Goal: Task Accomplishment & Management: Use online tool/utility

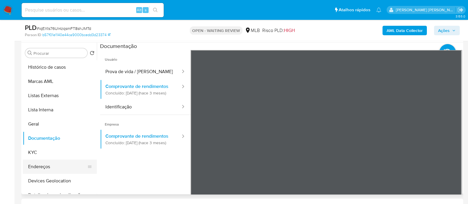
scroll to position [37, 0]
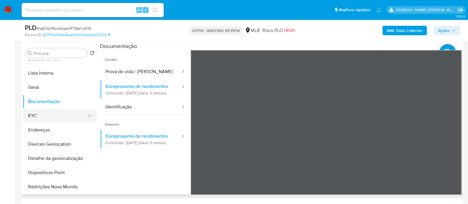
click at [46, 112] on button "KYC" at bounding box center [57, 116] width 69 height 14
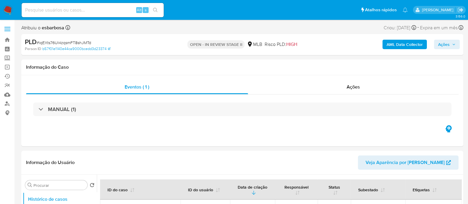
select select "10"
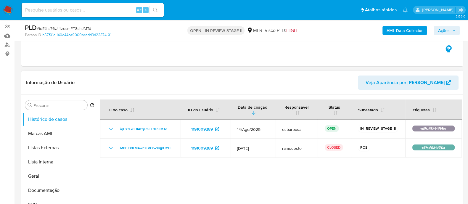
scroll to position [74, 0]
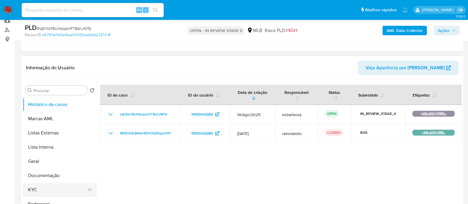
click at [34, 189] on button "KYC" at bounding box center [57, 190] width 69 height 14
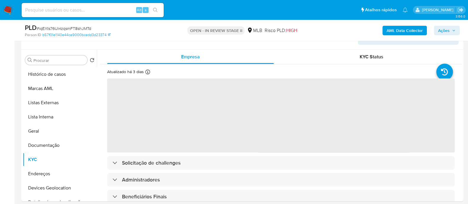
scroll to position [111, 0]
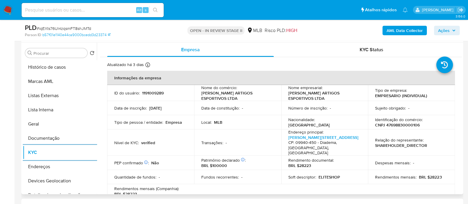
click at [401, 122] on p "CNPJ 47698830000106" at bounding box center [397, 124] width 45 height 5
copy p "47698830000106"
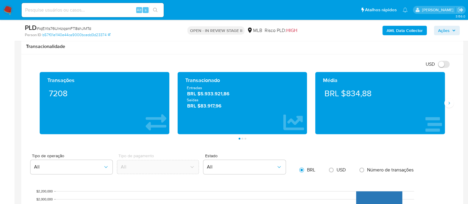
scroll to position [407, 0]
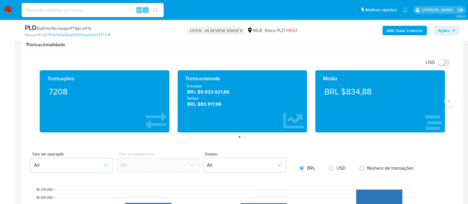
click at [449, 103] on button "Siguiente" at bounding box center [448, 100] width 9 height 9
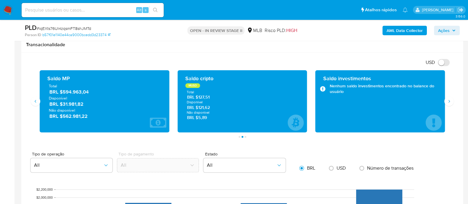
drag, startPoint x: 89, startPoint y: 92, endPoint x: 48, endPoint y: 79, distance: 43.8
click at [48, 79] on div "Saldo MP Total BRL $594.963,04 Disponível BRL $31.981,82 Não disponível BRL $56…" at bounding box center [104, 101] width 120 height 53
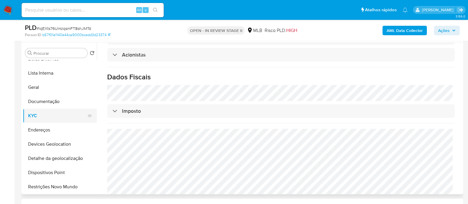
scroll to position [74, 0]
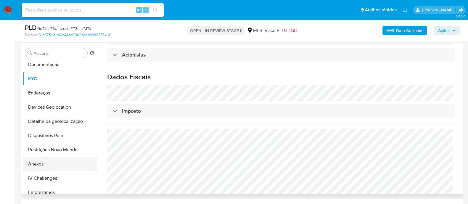
click at [41, 161] on button "Anexos" at bounding box center [57, 164] width 69 height 14
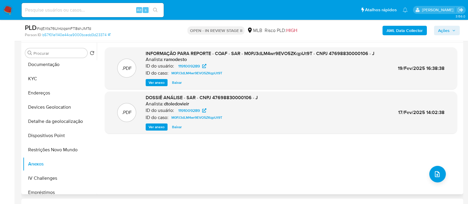
click at [159, 81] on span "Ver anexo" at bounding box center [157, 83] width 16 height 6
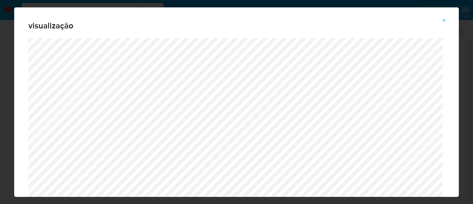
click at [443, 21] on icon "Attachment preview" at bounding box center [444, 20] width 5 height 5
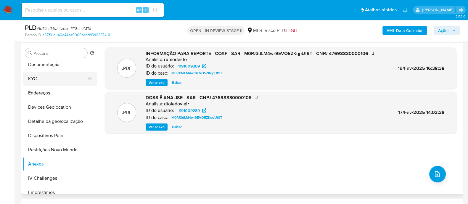
click at [38, 80] on button "KYC" at bounding box center [57, 79] width 69 height 14
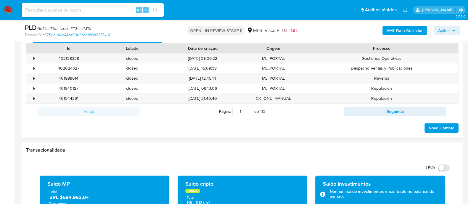
scroll to position [208, 0]
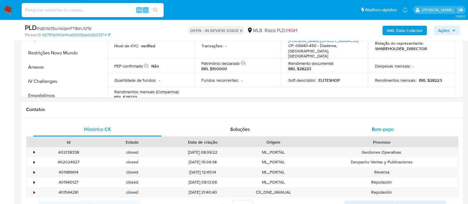
click at [367, 129] on div "Bate-papo" at bounding box center [382, 129] width 128 height 14
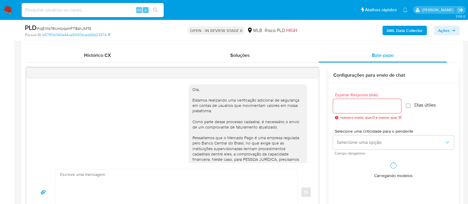
scroll to position [115, 0]
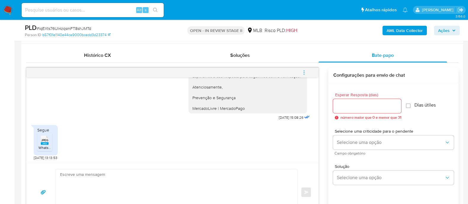
click at [45, 143] on rect at bounding box center [45, 143] width 8 height 3
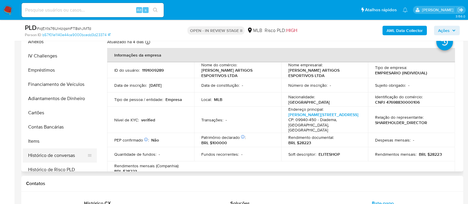
scroll to position [185, 0]
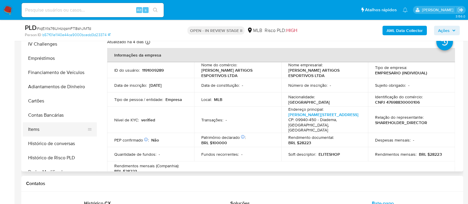
click at [38, 132] on button "Items" at bounding box center [57, 129] width 69 height 14
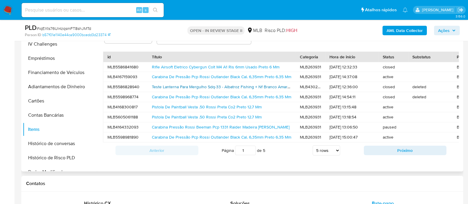
click at [162, 86] on link "Teste Lanterna Para Mergulho Sdq-33 - Albatroz Fishing + Nf Branco Amarela" at bounding box center [222, 87] width 141 height 6
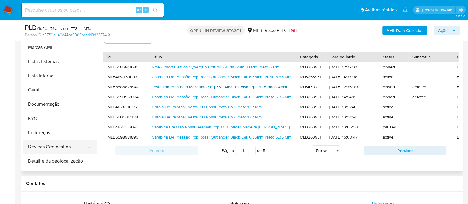
scroll to position [0, 0]
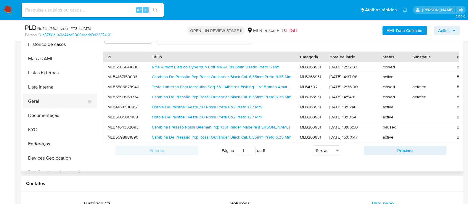
click at [47, 100] on button "Geral" at bounding box center [57, 101] width 69 height 14
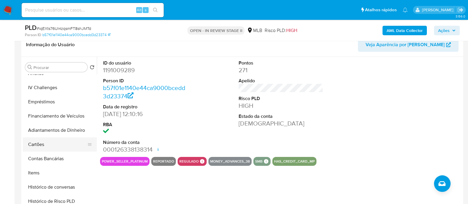
scroll to position [222, 0]
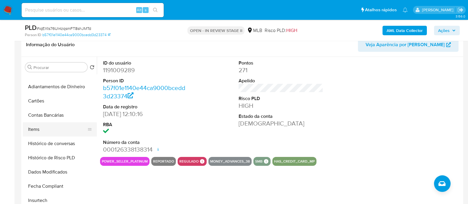
click at [40, 129] on button "Items" at bounding box center [57, 129] width 69 height 14
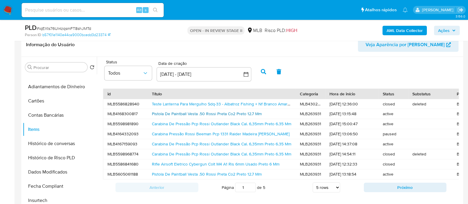
click at [167, 112] on link "Pistola De Paintball Vesta .50 Rossi Preta Co2 Preto 12.7 Mm" at bounding box center [207, 114] width 110 height 6
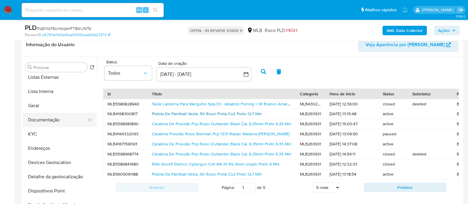
scroll to position [0, 0]
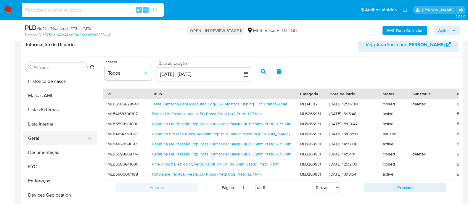
click at [38, 137] on button "Geral" at bounding box center [57, 138] width 69 height 14
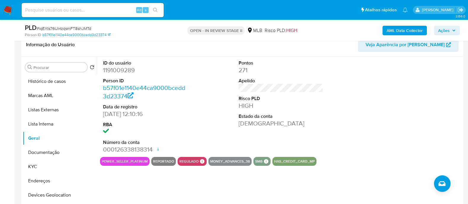
click at [445, 31] on span "Ações" at bounding box center [444, 30] width 12 height 9
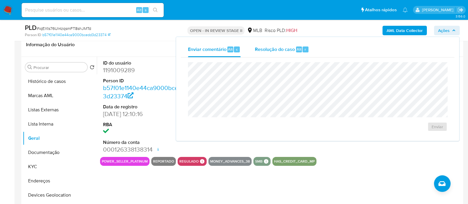
click at [272, 50] on span "Resolução do caso" at bounding box center [275, 49] width 40 height 7
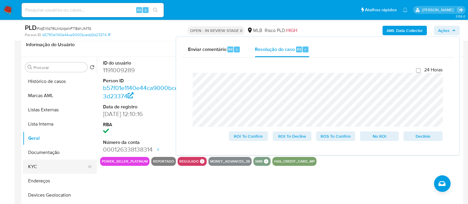
click at [40, 167] on button "KYC" at bounding box center [57, 166] width 69 height 14
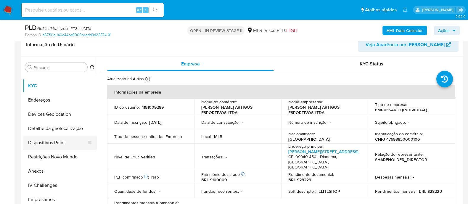
scroll to position [111, 0]
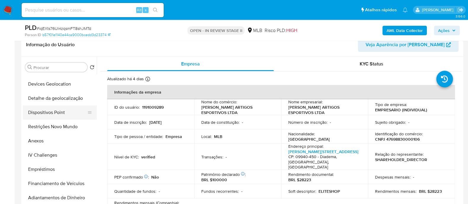
click at [52, 112] on button "Dispositivos Point" at bounding box center [57, 112] width 69 height 14
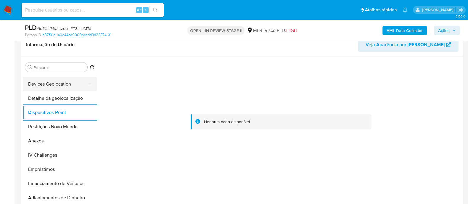
click at [71, 77] on button "Devices Geolocation" at bounding box center [57, 84] width 69 height 14
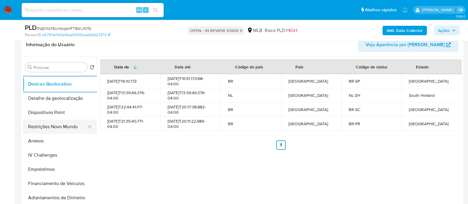
click at [56, 130] on button "Restrições Novo Mundo" at bounding box center [57, 127] width 69 height 14
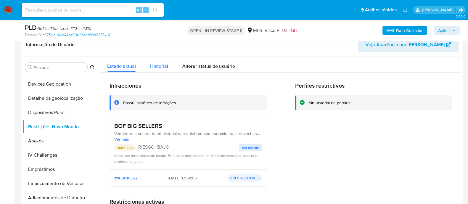
click at [163, 63] on span "Historial" at bounding box center [159, 66] width 18 height 7
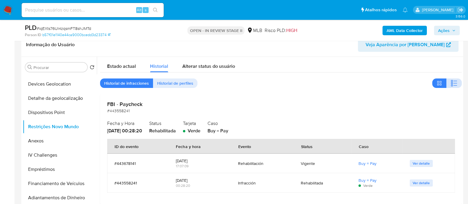
click at [454, 84] on icon "button" at bounding box center [453, 83] width 7 height 7
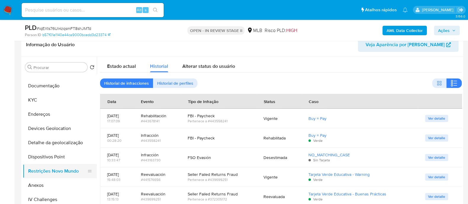
scroll to position [0, 0]
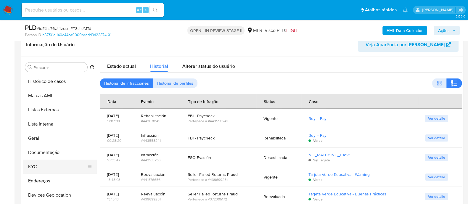
click at [35, 168] on button "KYC" at bounding box center [57, 166] width 69 height 14
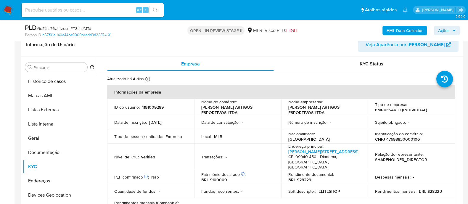
click at [395, 138] on p "CNPJ 47698830000106" at bounding box center [397, 138] width 45 height 5
copy p "47698830000106"
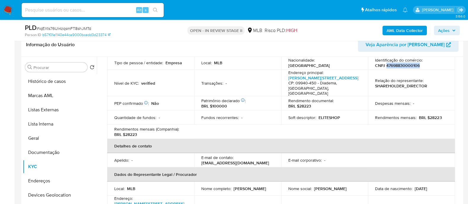
scroll to position [111, 0]
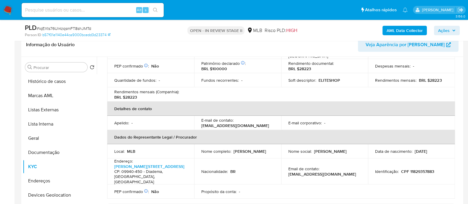
click at [425, 169] on p "CPF 11829357883" at bounding box center [417, 171] width 33 height 5
copy p "11829357883"
click at [440, 31] on span "Ações" at bounding box center [444, 30] width 12 height 9
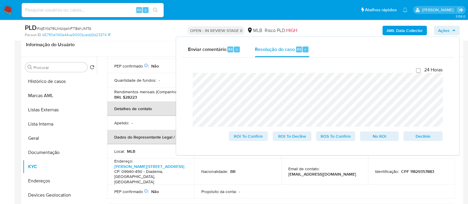
click at [68, 28] on span "# iqEXts76UI4zqsmFT8shJMTd" at bounding box center [64, 28] width 54 height 6
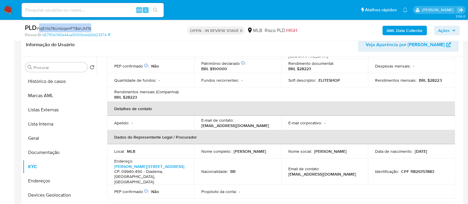
click at [68, 28] on span "# iqEXts76UI4zqsmFT8shJMTd" at bounding box center [64, 28] width 54 height 6
copy span "iqEXts76UI4zqsmFT8shJMTd"
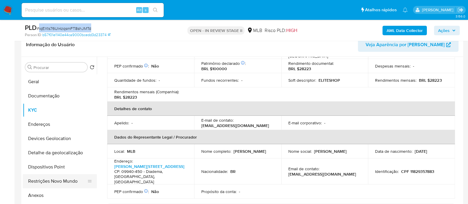
scroll to position [74, 0]
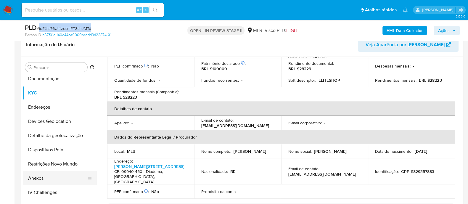
click at [39, 177] on button "Anexos" at bounding box center [57, 178] width 69 height 14
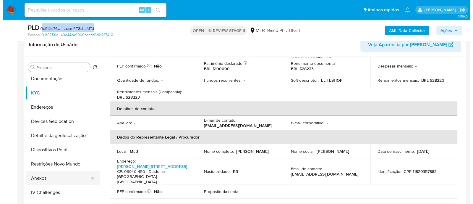
scroll to position [0, 0]
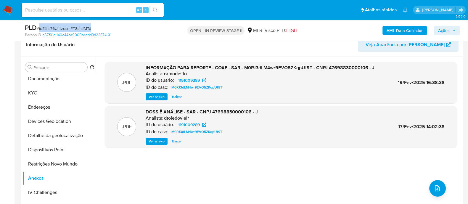
click at [398, 29] on b "AML Data Collector" at bounding box center [404, 30] width 36 height 9
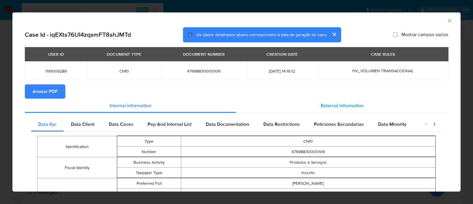
click at [332, 109] on span "External information" at bounding box center [342, 105] width 43 height 7
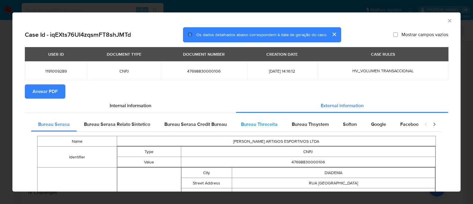
click at [269, 122] on span "Bureau Threceita" at bounding box center [259, 124] width 37 height 7
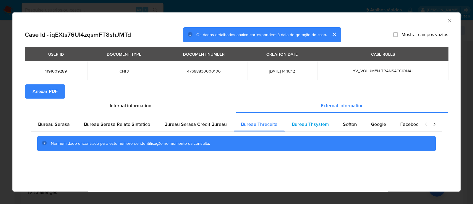
click at [303, 122] on span "Bureau Thsystem" at bounding box center [310, 124] width 37 height 7
click at [255, 125] on span "Bureau Threceita" at bounding box center [259, 124] width 37 height 7
click at [307, 124] on span "Bureau Thsystem" at bounding box center [310, 124] width 37 height 7
click at [59, 91] on button "Anexar PDF" at bounding box center [45, 91] width 41 height 14
click at [450, 22] on icon "Fechar a janela" at bounding box center [450, 21] width 6 height 6
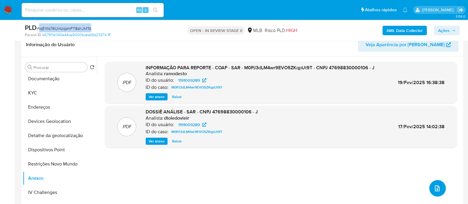
click at [435, 190] on icon "upload-file" at bounding box center [436, 188] width 7 height 7
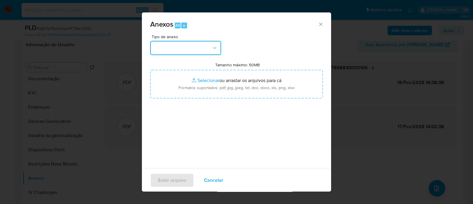
click at [210, 51] on button "button" at bounding box center [185, 48] width 71 height 14
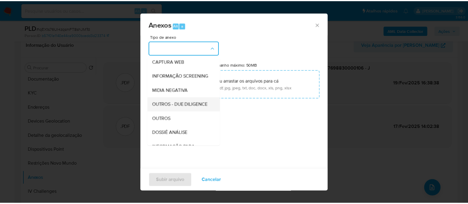
scroll to position [37, 0]
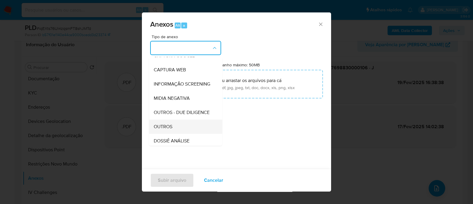
click at [161, 130] on span "OUTROS" at bounding box center [163, 127] width 19 height 6
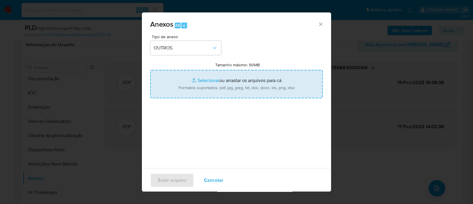
type input "C:\fakepath\2° SAR - XXXXX - CNPJ 47698830000106 - J. ARTIGOS ESPORTIVOS LTDA.p…"
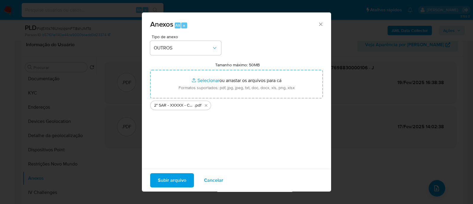
click at [176, 183] on span "Subir arquivo" at bounding box center [172, 180] width 28 height 13
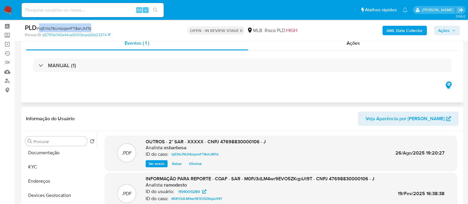
scroll to position [0, 0]
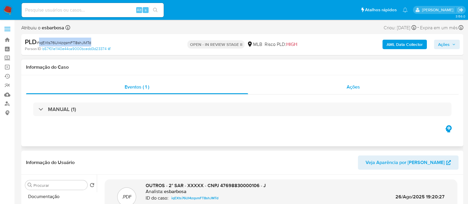
click at [296, 88] on div "Ações" at bounding box center [353, 87] width 211 height 14
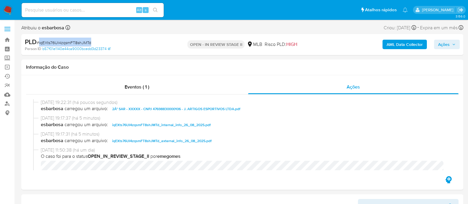
click at [445, 45] on span "Ações" at bounding box center [444, 44] width 12 height 9
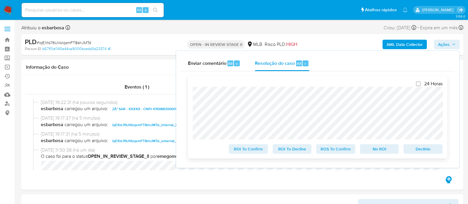
click at [342, 149] on span "ROS To Confirm" at bounding box center [335, 149] width 31 height 8
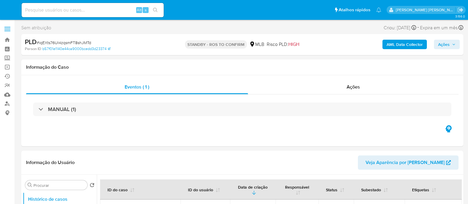
select select "10"
click at [278, 92] on div "Ações" at bounding box center [353, 87] width 211 height 14
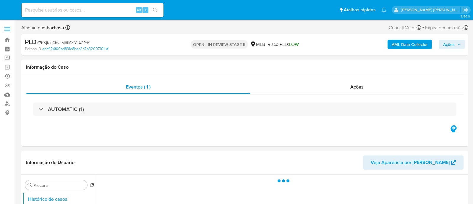
select select "10"
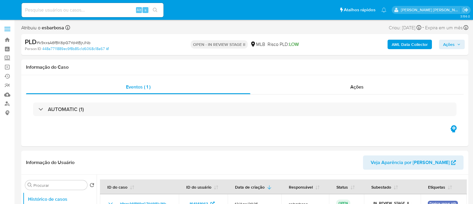
select select "10"
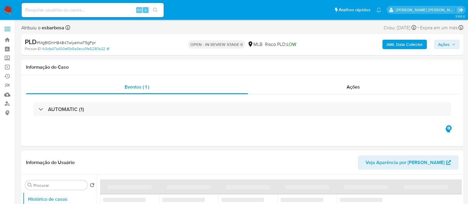
select select "10"
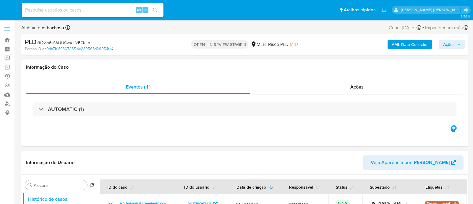
select select "10"
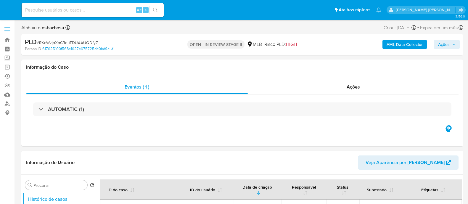
select select "10"
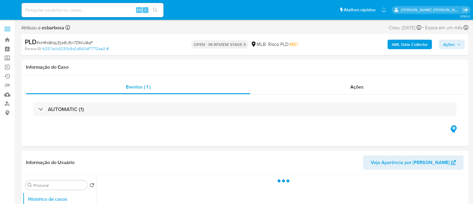
select select "10"
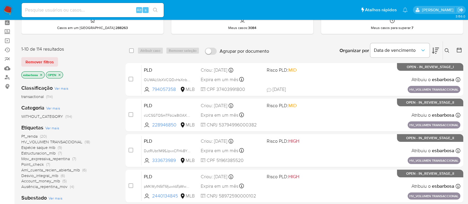
scroll to position [37, 0]
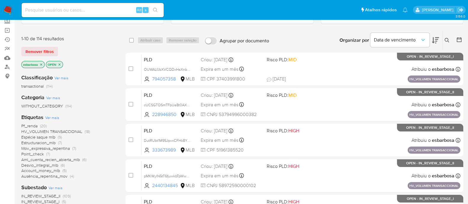
click at [55, 131] on span "HV_VOLUMEN TRANSACCIONAL" at bounding box center [51, 131] width 61 height 6
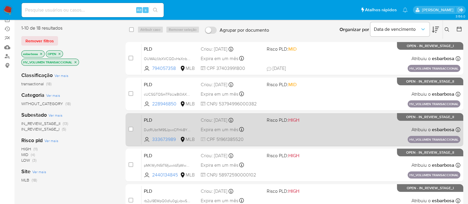
scroll to position [74, 0]
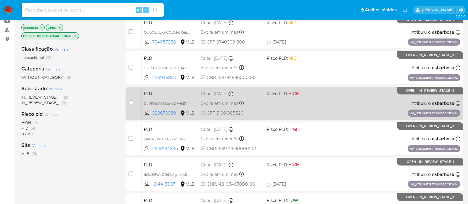
click at [325, 110] on div "PLD DutRUbt1M9SJpvxCFHk8YLQP 333673989 MLB Risco PLD: HIGH Criou: 14/08/2025 Cr…" at bounding box center [300, 103] width 319 height 30
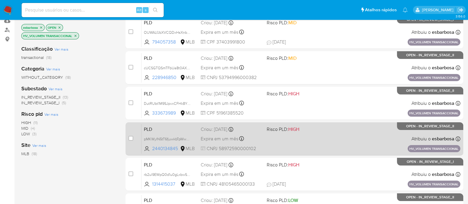
click at [342, 141] on div "PLD pMKWyIN5tT6fjuwkbTpWwmJp 2440134845 MLB Risco PLD: HIGH Criou: 14/08/2025 C…" at bounding box center [300, 139] width 319 height 30
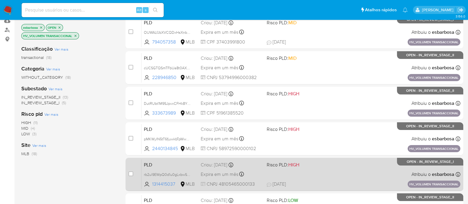
click at [328, 174] on div "PLD rb2ul9EWpQ0d1u0gLxbwSXu6 1314415037 MLB Risco PLD: HIGH Criou: 14/08/2025 C…" at bounding box center [300, 174] width 319 height 30
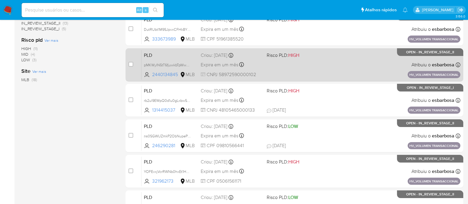
scroll to position [185, 0]
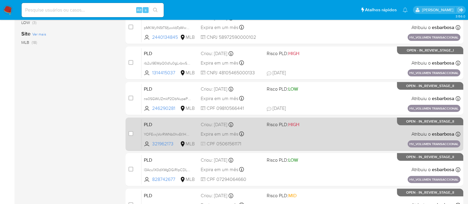
click at [317, 134] on div "PLD YOFEvxjVcrRWNb0hxEt1HAxA 321962173 MLB Risco PLD: HIGH Criou: 14/08/2025 Cr…" at bounding box center [300, 134] width 319 height 30
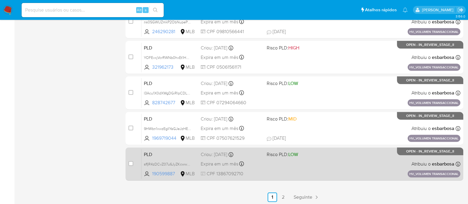
scroll to position [263, 0]
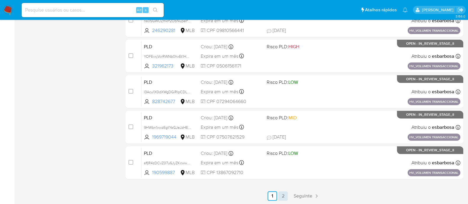
click at [284, 195] on link "2" at bounding box center [282, 195] width 9 height 9
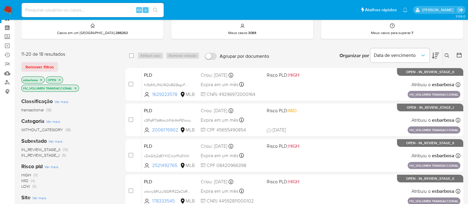
scroll to position [37, 0]
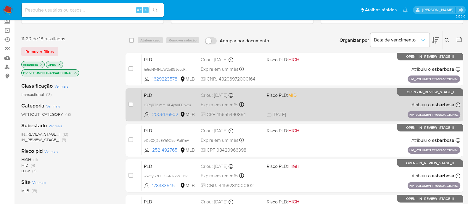
click at [263, 103] on div "PLD c3PqRTbMtmJIiF4nfmFE1wxu 2006176902 MLB Risco PLD: MID Criou: 14/08/2025 Cr…" at bounding box center [300, 105] width 319 height 30
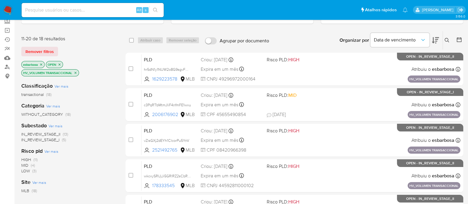
click at [9, 8] on img at bounding box center [8, 10] width 10 height 10
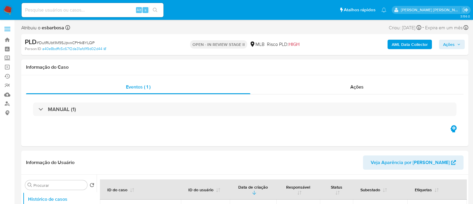
select select "10"
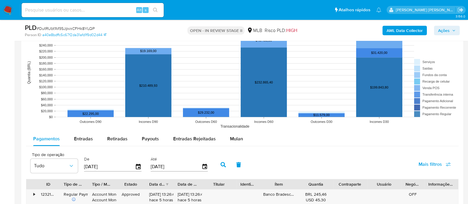
scroll to position [591, 0]
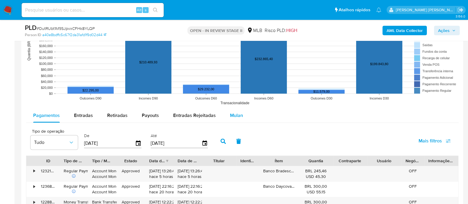
click at [234, 113] on span "Mulan" at bounding box center [236, 115] width 13 height 7
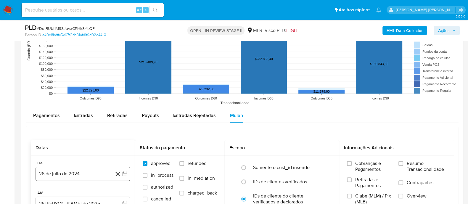
click at [73, 174] on button "26 de julio de 2024" at bounding box center [82, 174] width 95 height 14
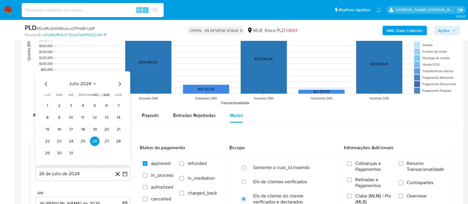
click at [80, 85] on span "julio 2024" at bounding box center [80, 83] width 22 height 6
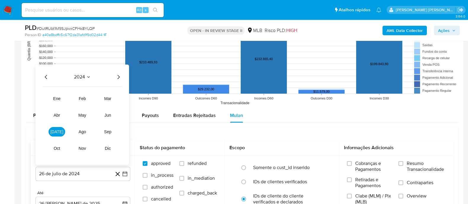
click at [117, 75] on icon "Año siguiente" at bounding box center [118, 76] width 7 height 7
click at [60, 131] on button "jul" at bounding box center [57, 131] width 17 height 9
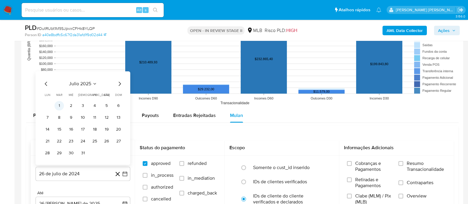
click at [60, 104] on button "1" at bounding box center [58, 105] width 9 height 9
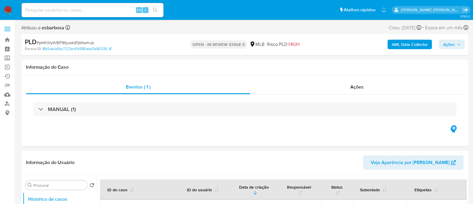
select select "10"
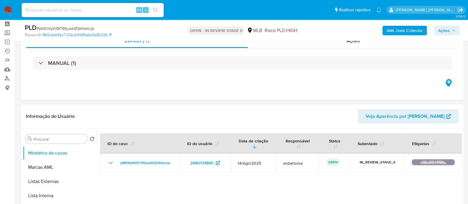
scroll to position [37, 0]
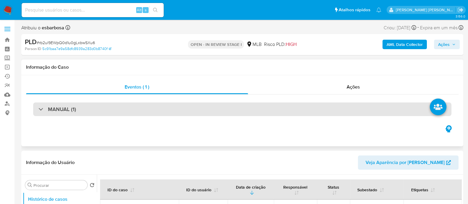
scroll to position [37, 0]
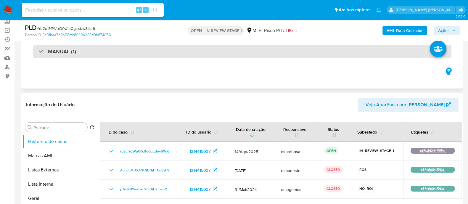
select select "10"
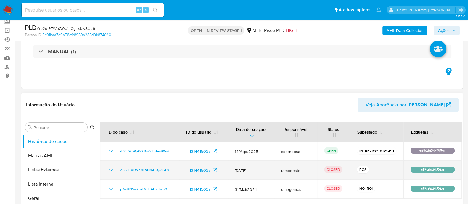
click at [107, 168] on td "AcndEMDX4NLSBNiHr1ju8zF9" at bounding box center [139, 170] width 79 height 19
click at [111, 167] on icon "Mostrar/Ocultar" at bounding box center [110, 170] width 7 height 7
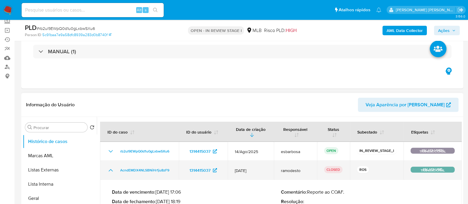
scroll to position [74, 0]
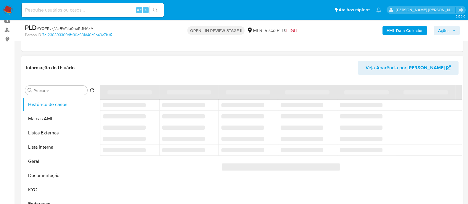
scroll to position [111, 0]
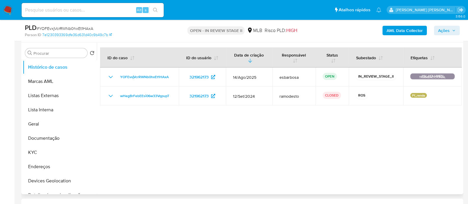
select select "10"
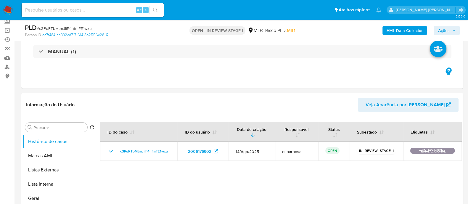
scroll to position [74, 0]
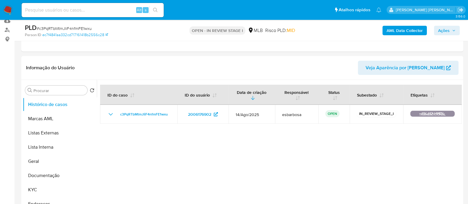
select select "10"
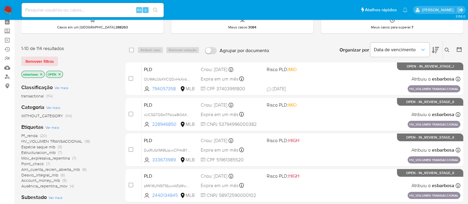
scroll to position [37, 0]
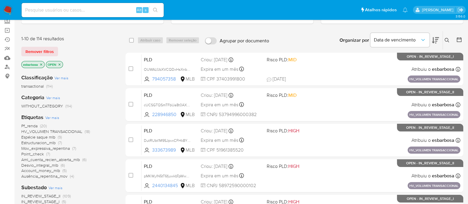
click at [38, 164] on span "Desvio_integral_mlb" at bounding box center [39, 165] width 37 height 6
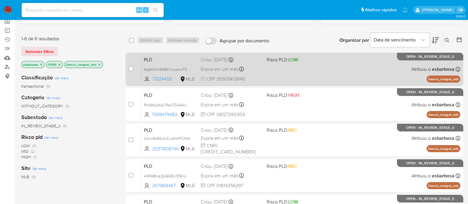
click at [327, 74] on div "PLD MgBtDhH84847wlyemwT5gFpr 73124453 MLB Risco PLD: LOW Criou: [DATE] Criou: […" at bounding box center [300, 69] width 319 height 30
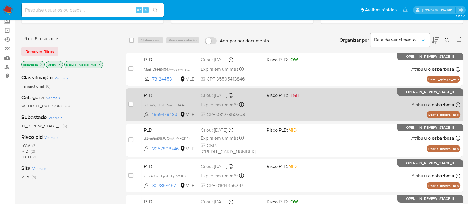
click at [327, 101] on div "PLD RXoWzjpXpCReuTDUAAUQDfyZ 1569479483 MLB Risco PLD: HIGH Criou: [DATE] Criou…" at bounding box center [300, 105] width 319 height 30
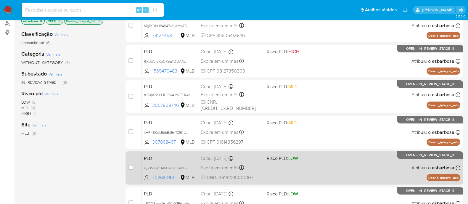
scroll to position [24, 0]
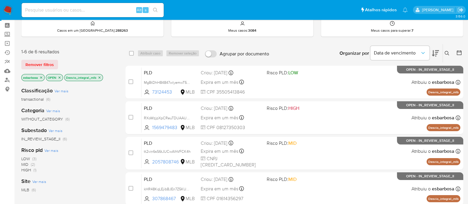
click at [100, 76] on icon "close-filter" at bounding box center [100, 78] width 4 height 4
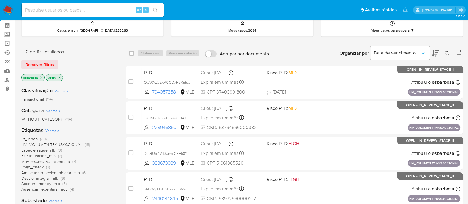
click at [34, 138] on span "Pf_renda" at bounding box center [29, 139] width 16 height 6
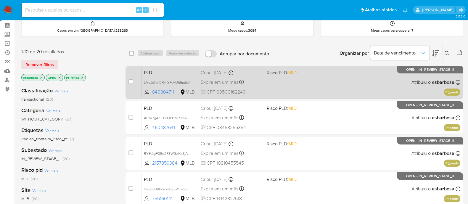
click at [331, 87] on div "PLD LMsJsXal0RykYFtVUh5pirLA 840304711 MLB Risco PLD: MID Criou: [DATE] Criou: …" at bounding box center [300, 82] width 319 height 30
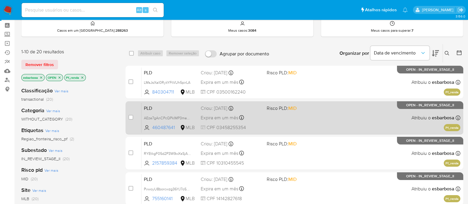
click at [317, 123] on div "PLD AEze7gAnCPcQPkIMP3meVMux 460487641 MLB Risco PLD: MID Criou: [DATE] Criou: …" at bounding box center [300, 118] width 319 height 30
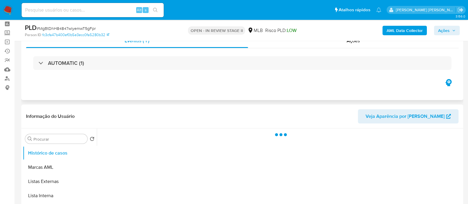
scroll to position [37, 0]
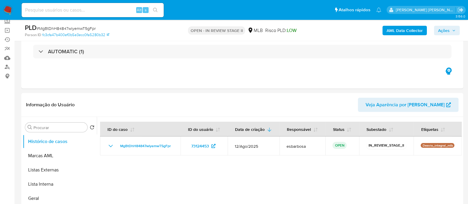
select select "10"
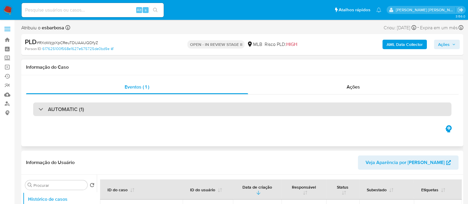
select select "10"
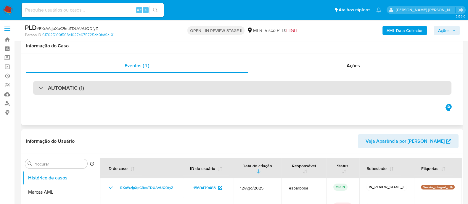
scroll to position [74, 0]
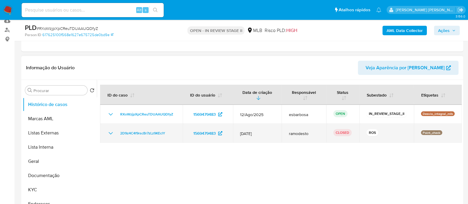
click at [111, 131] on icon "Mostrar/Ocultar" at bounding box center [110, 133] width 7 height 7
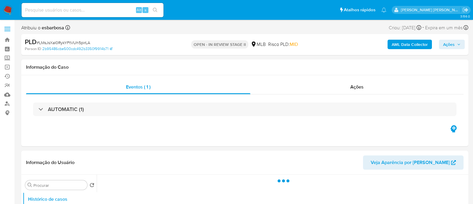
select select "10"
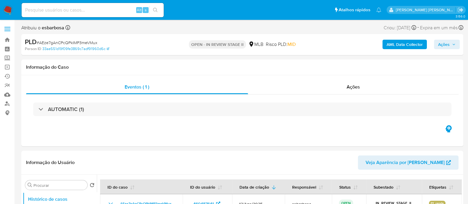
select select "10"
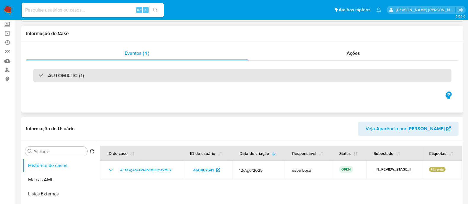
scroll to position [74, 0]
